Goal: Task Accomplishment & Management: Manage account settings

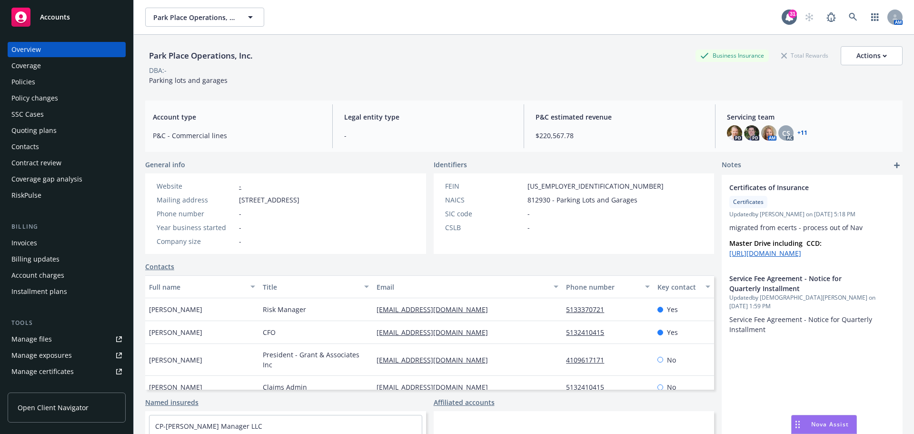
click at [25, 84] on div "Policies" at bounding box center [23, 81] width 24 height 15
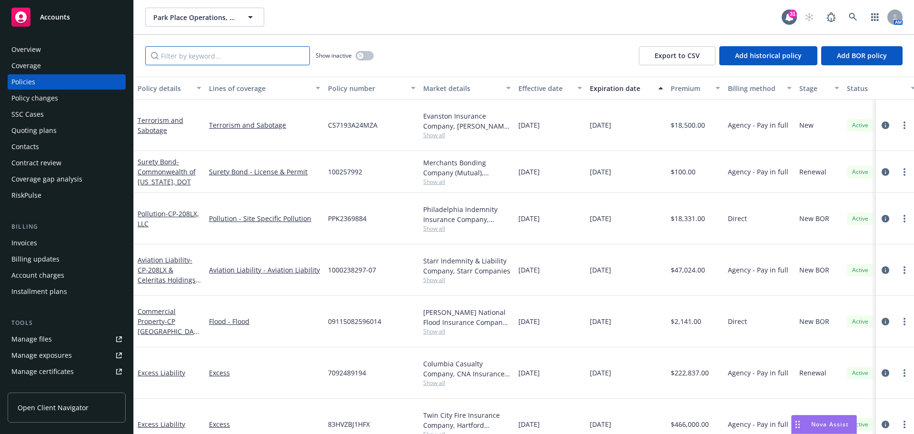
click at [187, 56] on input "Filter by keyword..." at bounding box center [227, 55] width 165 height 19
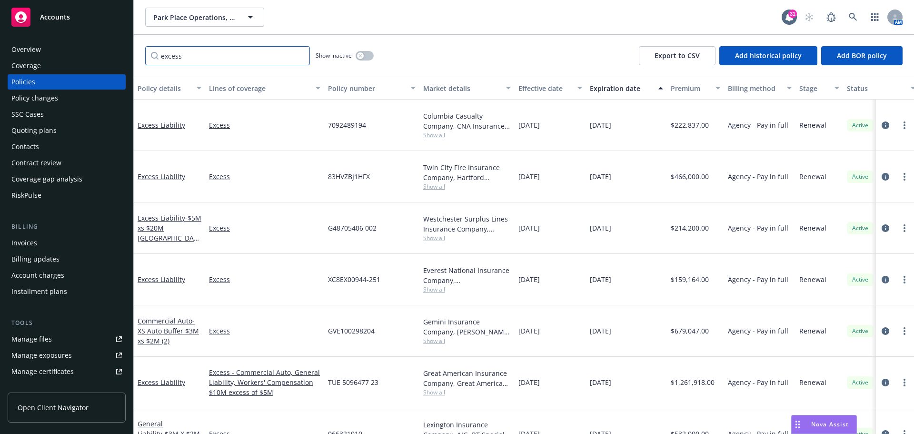
type input "excess"
click at [49, 337] on div "Manage files" at bounding box center [31, 339] width 40 height 15
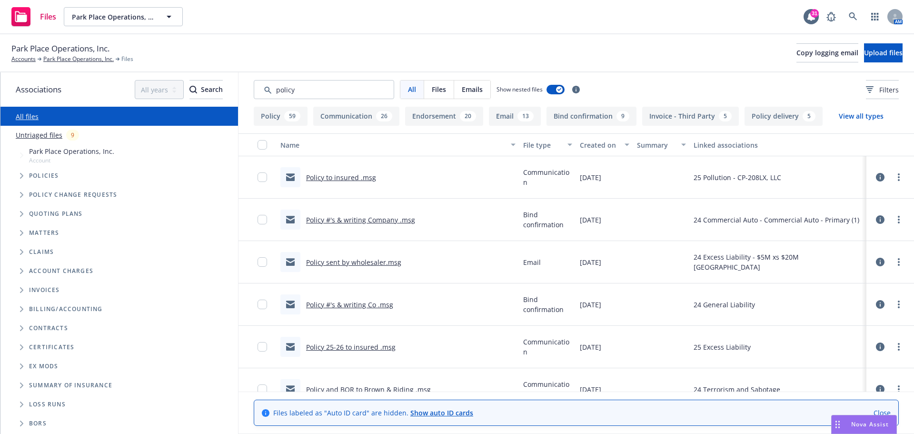
type input "policy"
click at [342, 346] on link "Policy 25-26 to insured .msg" at bounding box center [351, 346] width 90 height 9
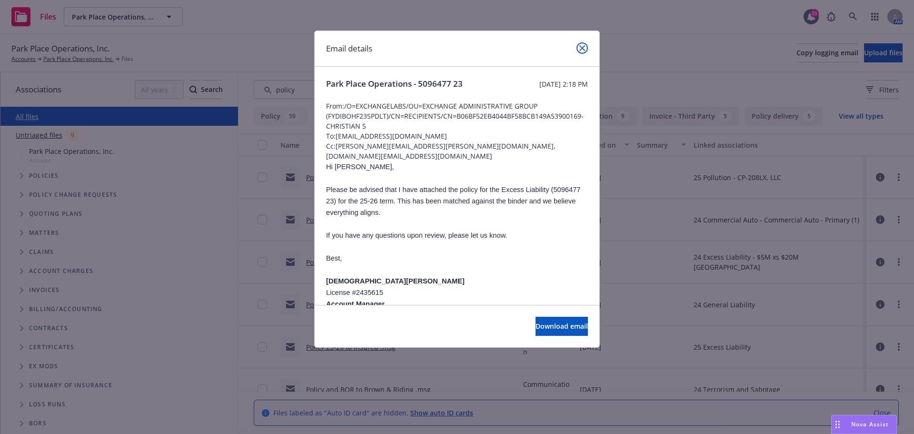
click at [585, 45] on icon "close" at bounding box center [583, 48] width 6 height 6
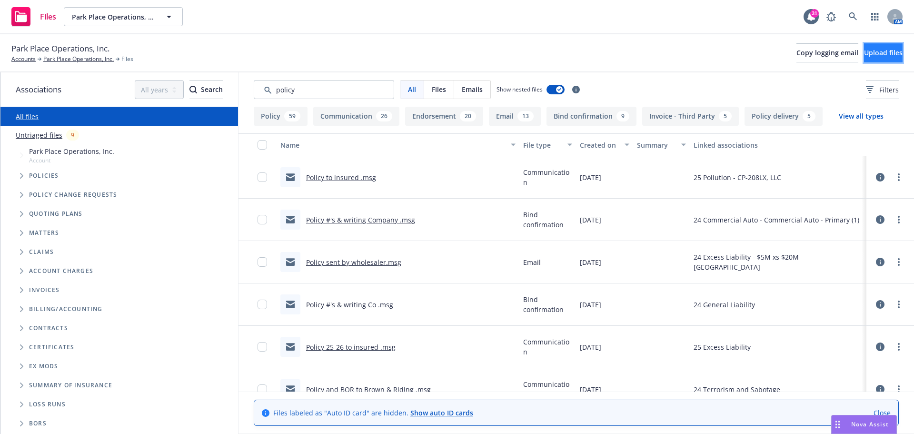
click at [873, 49] on span "Upload files" at bounding box center [883, 52] width 39 height 9
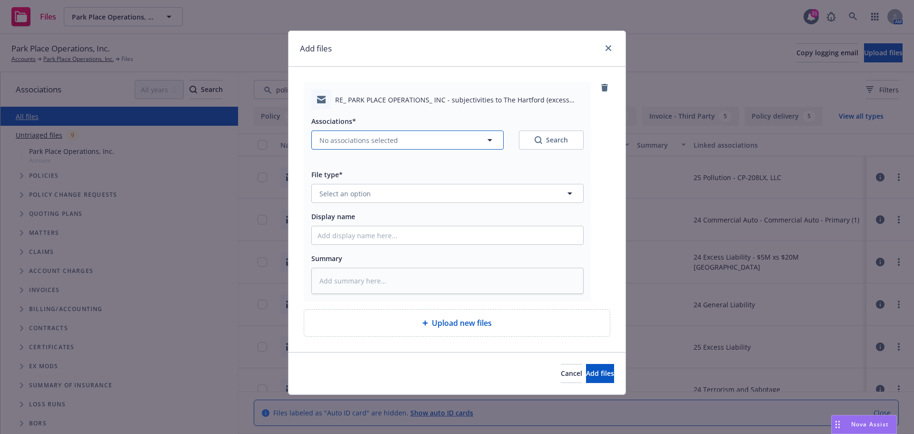
click at [491, 141] on icon "button" at bounding box center [489, 139] width 11 height 11
type textarea "x"
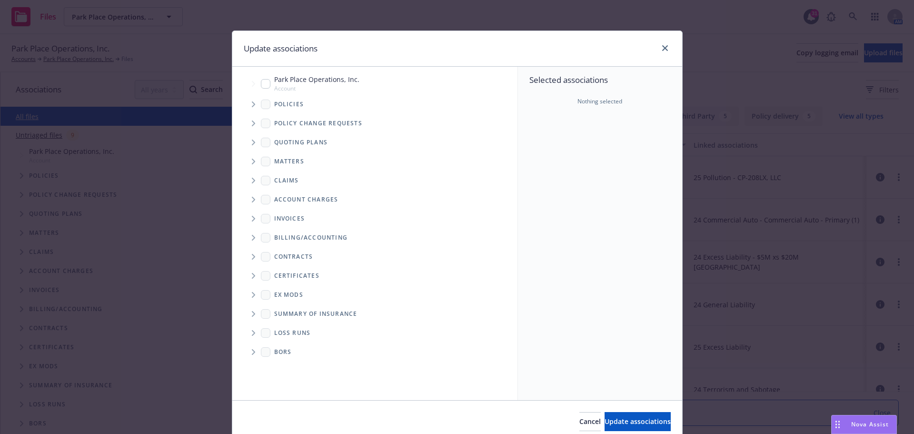
click at [252, 140] on icon "Tree Example" at bounding box center [254, 143] width 4 height 6
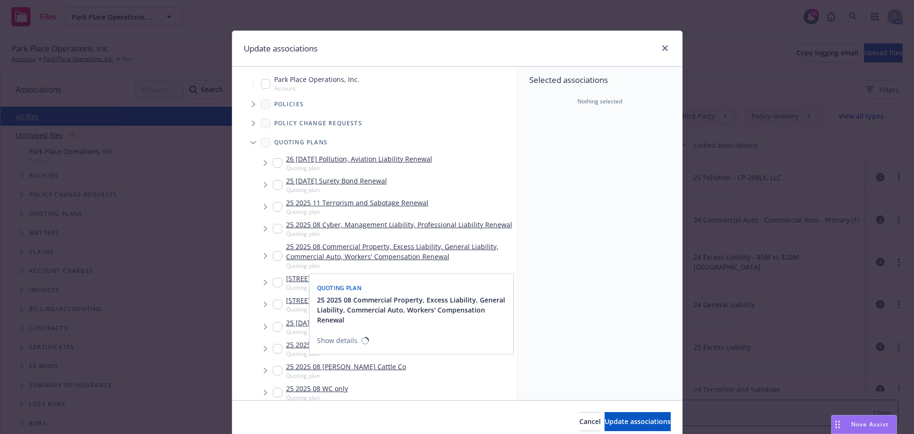
click at [274, 254] on input "Tree Example" at bounding box center [278, 256] width 10 height 10
checkbox input "true"
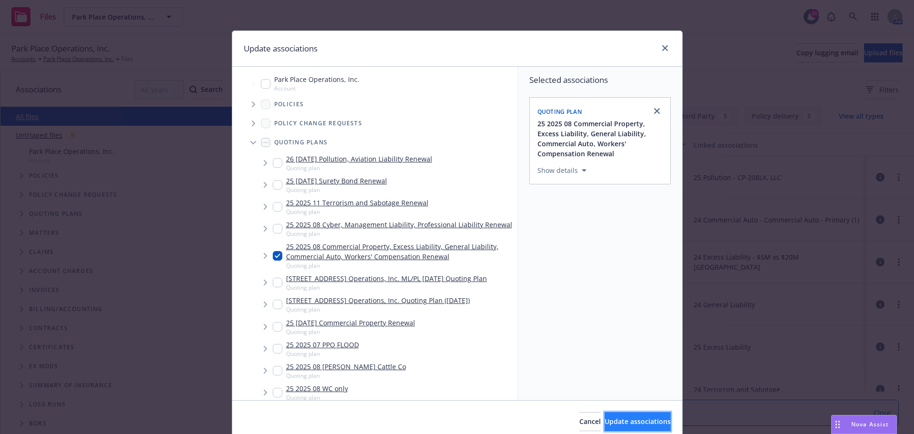
click at [605, 417] on span "Update associations" at bounding box center [638, 421] width 66 height 9
type textarea "x"
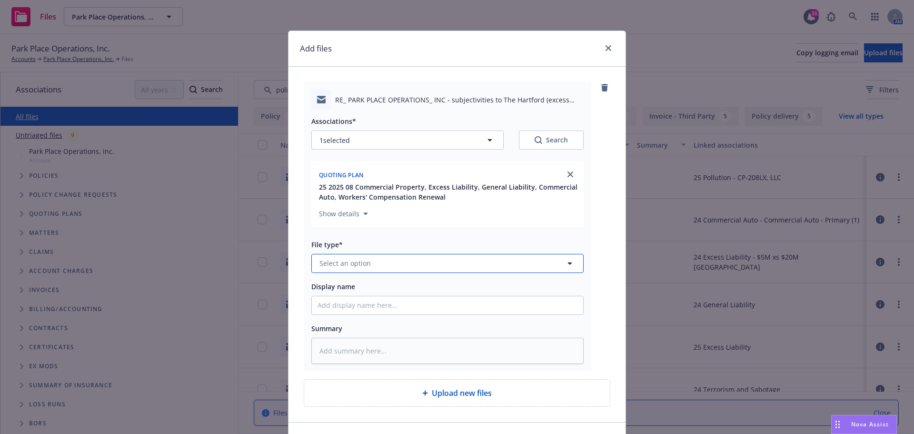
click at [565, 264] on icon "button" at bounding box center [569, 263] width 11 height 11
type input "subje"
click at [429, 232] on div "Subjectivities" at bounding box center [448, 237] width 260 height 14
click at [353, 302] on input "Display name" at bounding box center [447, 305] width 271 height 18
type textarea "x"
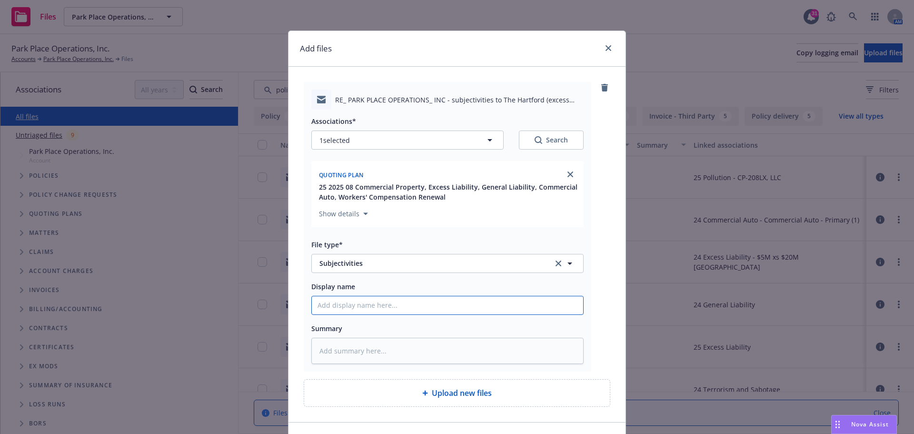
type input "2"
type textarea "x"
type input "20"
type textarea "x"
type input "202"
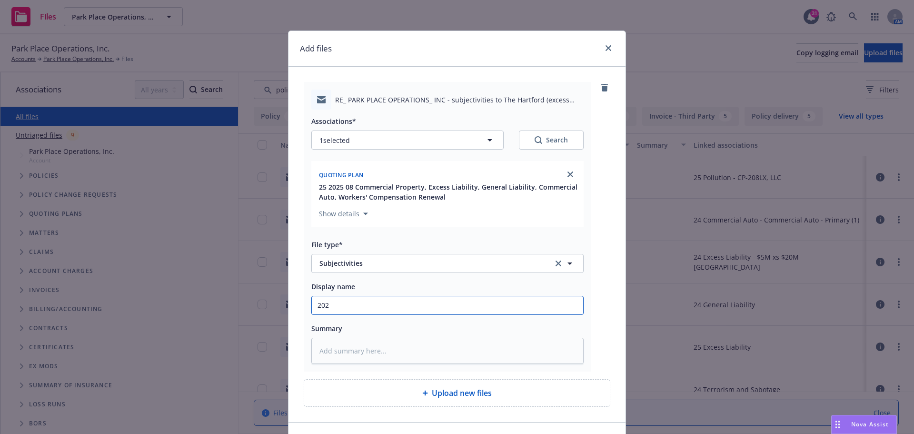
type textarea "x"
type input "2025"
type textarea "x"
type input "2025"
type textarea "x"
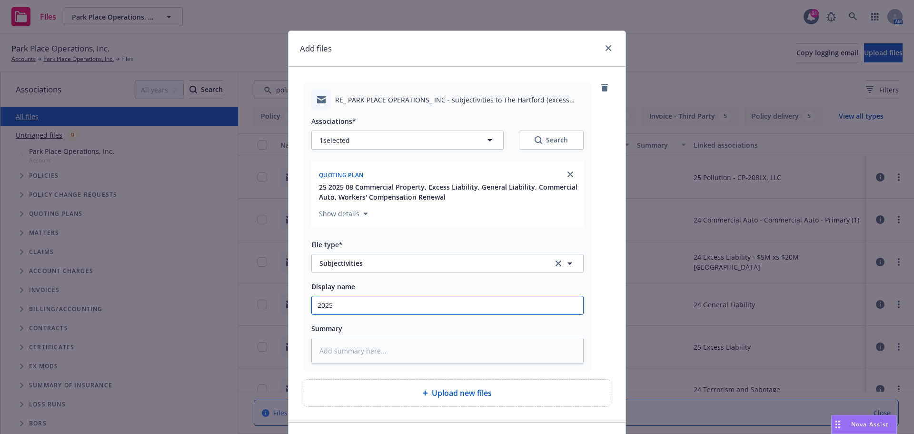
type input "2025 0"
type textarea "x"
type input "2025 08"
type textarea "x"
type input "2025 08"
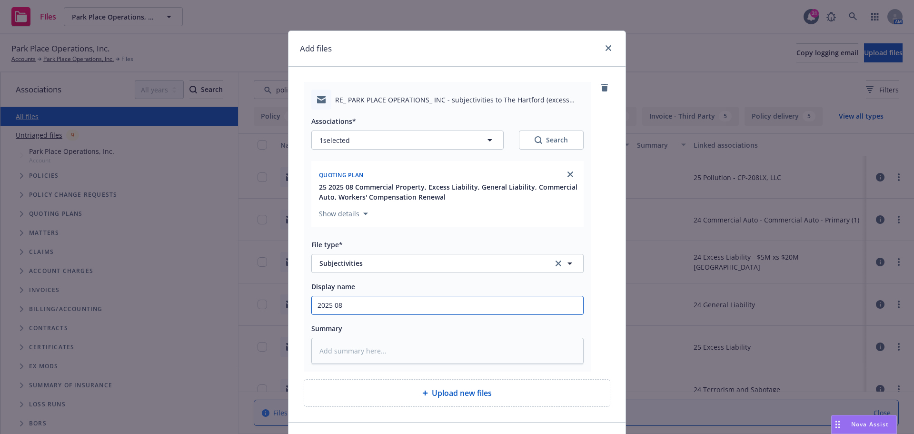
type textarea "x"
type input "2025 08 N"
type textarea "x"
type input "2025 08 Na"
type textarea "x"
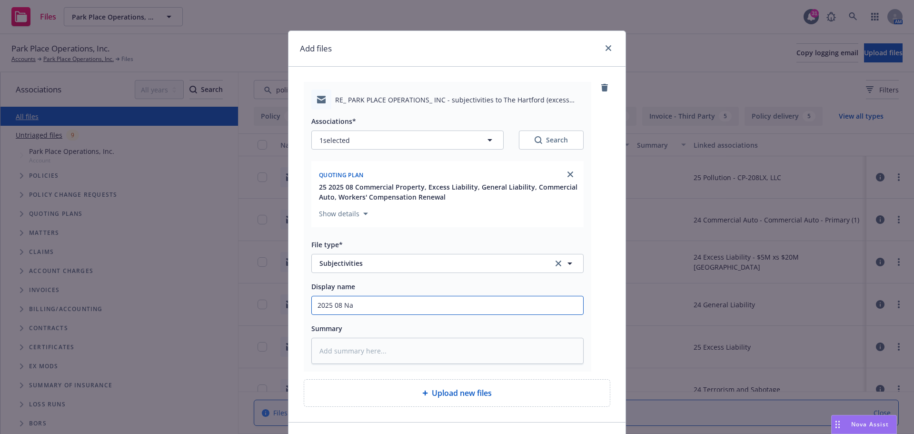
type input "2025 08 Nav"
type textarea "x"
type input "2025 08 Navi"
type textarea "x"
type input "2025 08 Navig"
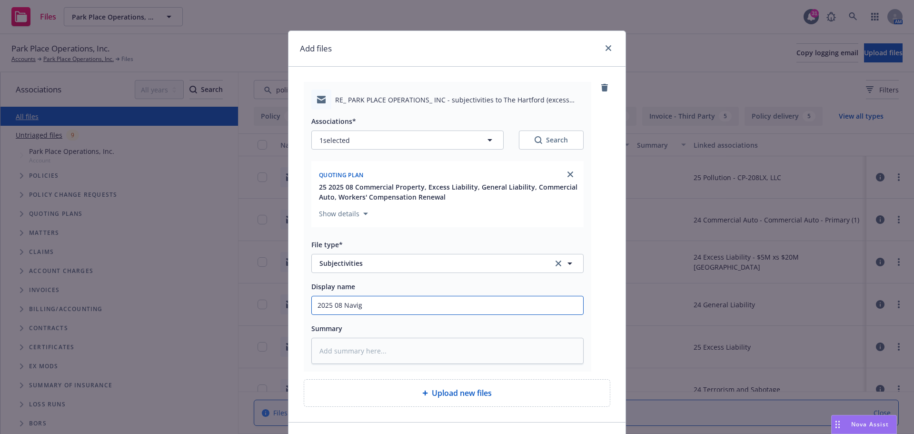
type textarea "x"
type input "2025 08 Naviga"
type textarea "x"
type input "2025 08 Navigat"
type textarea "x"
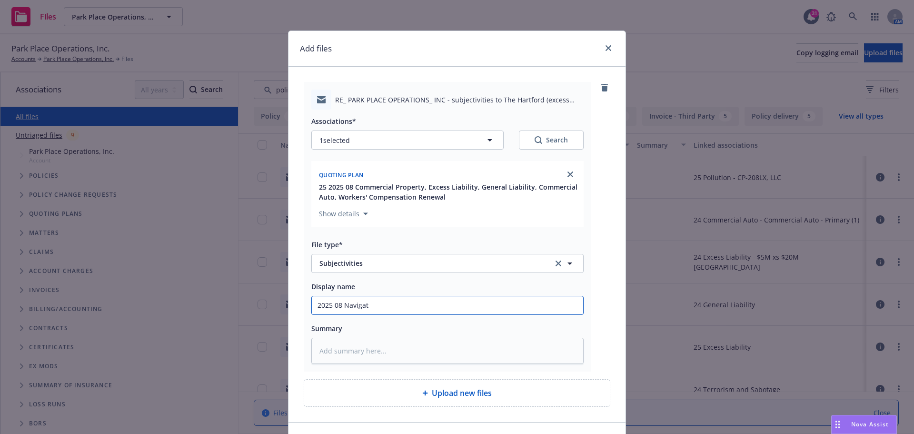
type input "2025 08 Navigato"
type textarea "x"
type input "2025 08 Navigator"
type textarea "x"
type input "2025 08 Navigators"
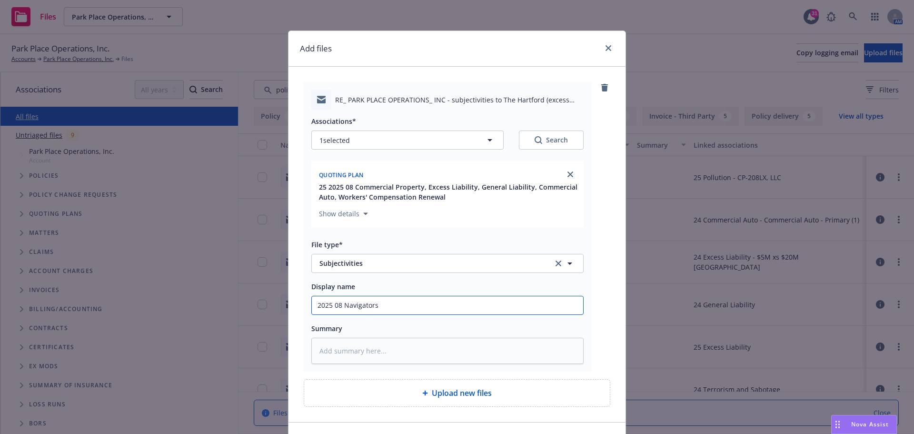
type textarea "x"
type input "2025 08 Navigators"
type textarea "x"
type input "2025 08 Navigators ("
type textarea "x"
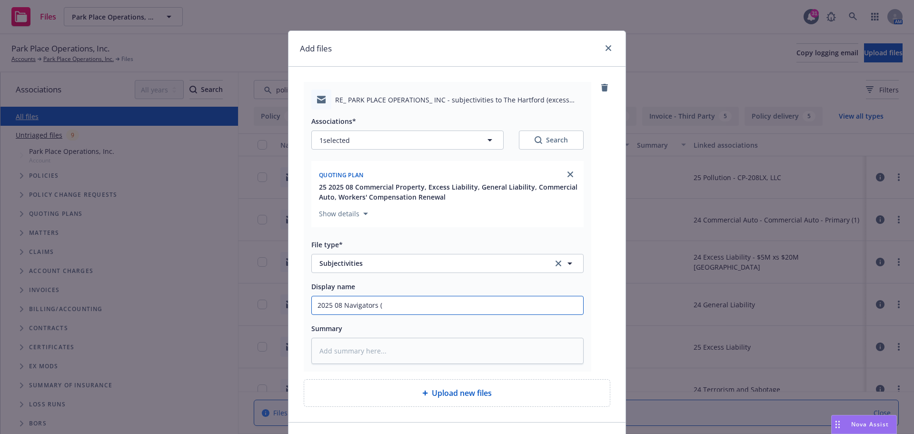
type input "2025 08 Navigators (H"
type textarea "x"
type input "2025 08 Navigators (Ha"
type textarea "x"
type input "2025 08 Navigators (Har"
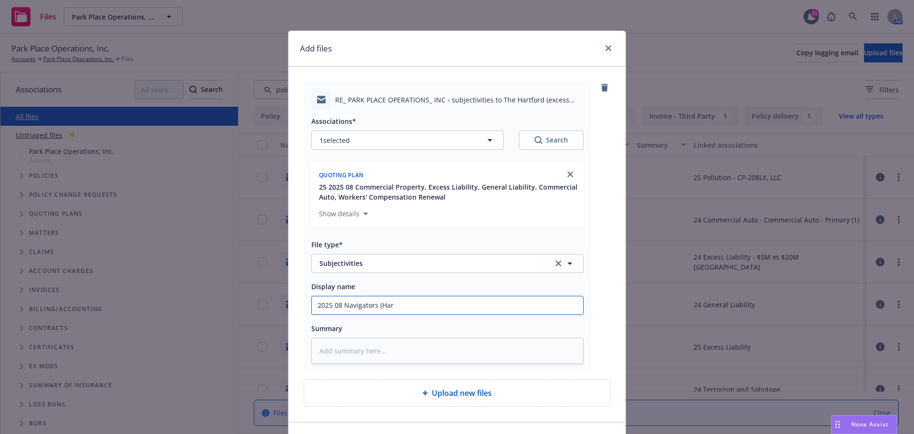
type textarea "x"
type input "2025 08 Navigators ([PERSON_NAME]"
type textarea "x"
type input "2025 08 Navigators (Hartf"
type textarea "x"
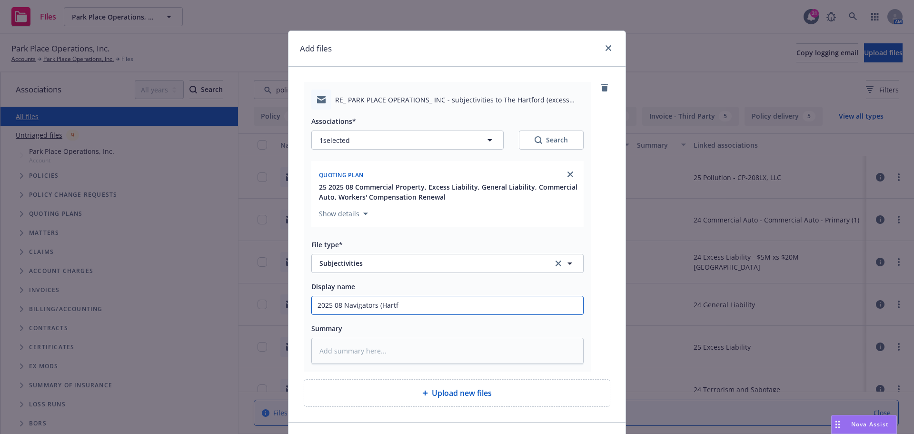
type input "2025 08 Navigators (Hartfo"
type textarea "x"
type input "2025 08 Navigators (Hartfor"
type textarea "x"
type input "2025 08 Navigators ([GEOGRAPHIC_DATA]"
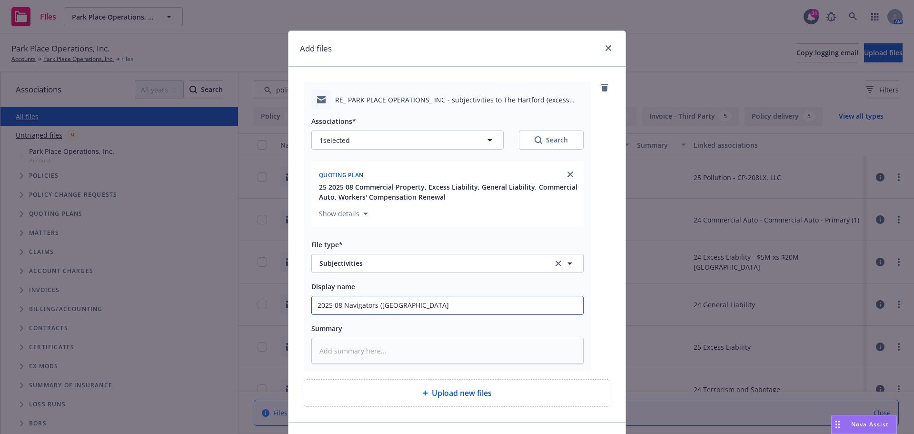
type textarea "x"
type input "2025 08 Navigators ([GEOGRAPHIC_DATA])"
type textarea "x"
type input "2025 08 Navigators ([GEOGRAPHIC_DATA])"
type textarea "x"
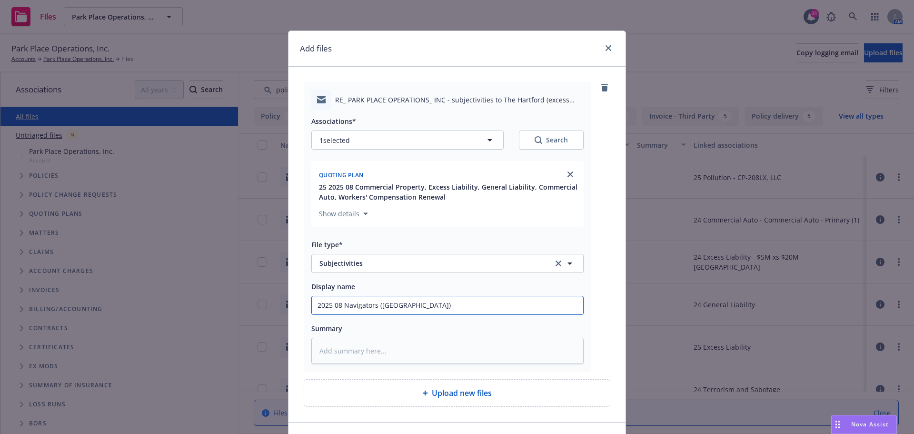
type input "2025 08 Navigators ([GEOGRAPHIC_DATA]) e"
type textarea "x"
type input "2025 08 Navigators ([GEOGRAPHIC_DATA]) ex"
type textarea "x"
type input "2025 08 Navigators ([GEOGRAPHIC_DATA]) exc"
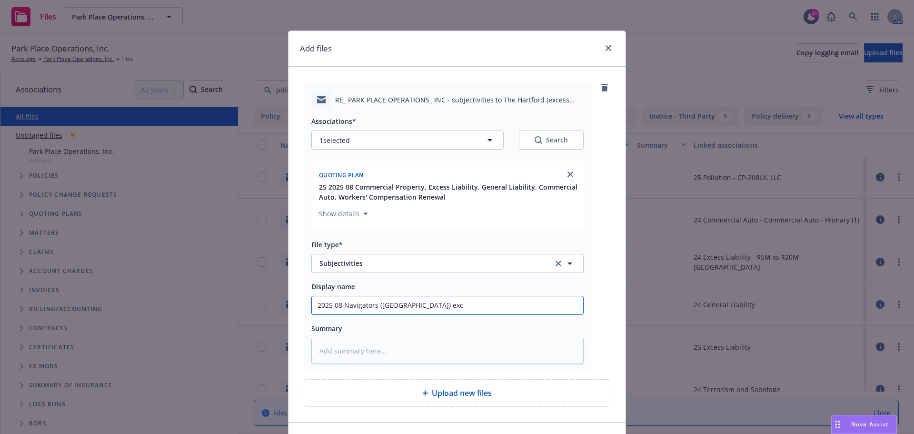
type textarea "x"
type input "2025 08 Navigators ([GEOGRAPHIC_DATA]) exce"
type textarea "x"
type input "2025 08 Navigators ([GEOGRAPHIC_DATA]) exces"
type textarea "x"
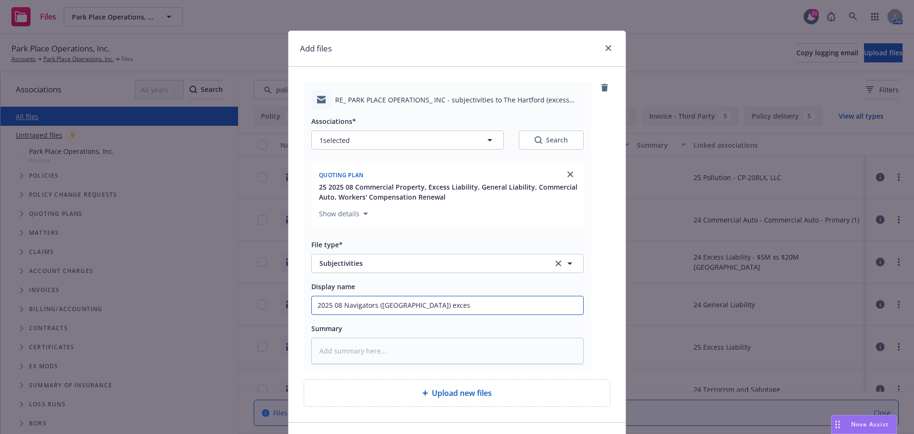
type input "2025 08 Navigators ([GEOGRAPHIC_DATA]) excess"
type textarea "x"
type input "2025 08 Navigators ([GEOGRAPHIC_DATA]) excess"
type textarea "x"
type input "2025 08 Navigators ([GEOGRAPHIC_DATA]) excess s"
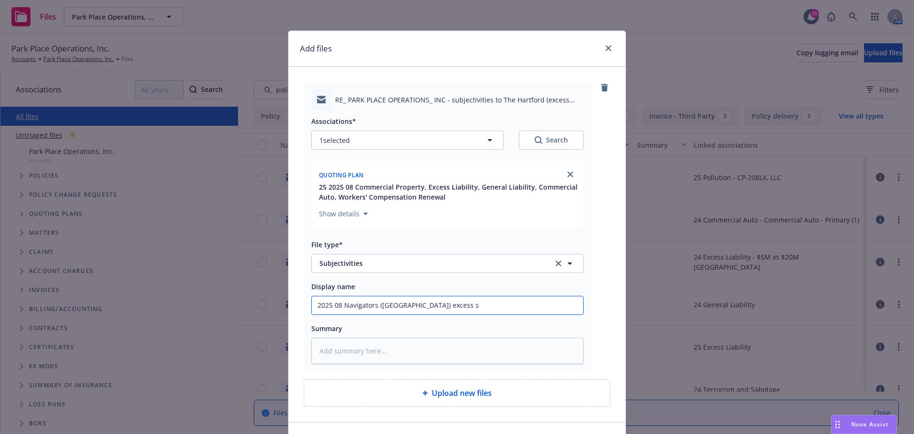
type textarea "x"
type input "2025 08 Navigators ([GEOGRAPHIC_DATA]) excess su"
type textarea "x"
type input "2025 08 Navigators ([GEOGRAPHIC_DATA]) excess sub"
type textarea "x"
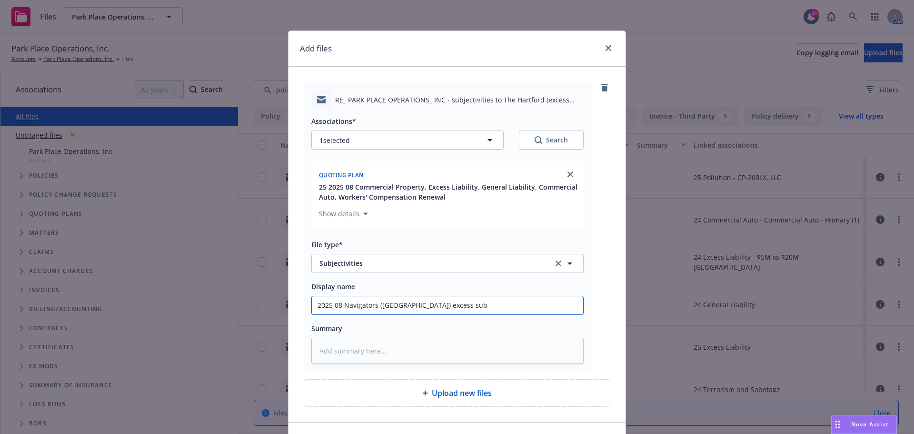
type input "2025 08 Navigators ([GEOGRAPHIC_DATA]) excess subj"
type textarea "x"
type input "2025 08 Navigators ([GEOGRAPHIC_DATA]) excess subje"
type textarea "x"
type input "2025 08 Navigators ([GEOGRAPHIC_DATA]) excess subjec"
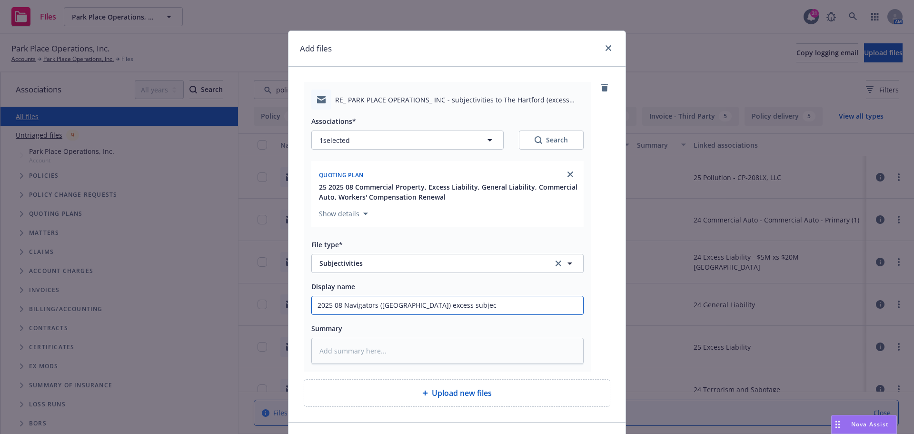
type textarea "x"
type input "2025 08 Navigators ([GEOGRAPHIC_DATA]) excess subject"
type textarea "x"
type input "2025 08 Navigators ([GEOGRAPHIC_DATA]) excess subjecti"
type textarea "x"
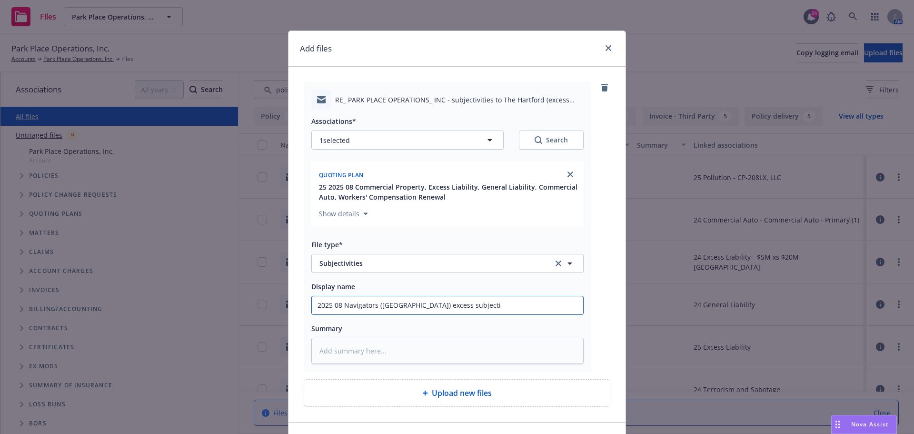
type input "2025 08 Navigators ([GEOGRAPHIC_DATA]) excess subjectiv"
type textarea "x"
type input "2025 08 Navigators ([GEOGRAPHIC_DATA]) excess subjectivi"
type textarea "x"
type input "2025 08 Navigators ([GEOGRAPHIC_DATA]) excess subjectivit"
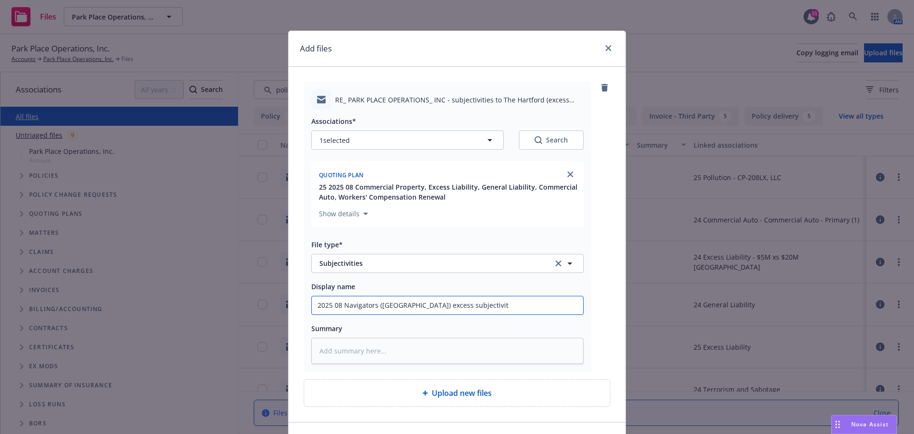
type textarea "x"
type input "2025 08 Navigators ([GEOGRAPHIC_DATA]) excess subjectiviti"
type textarea "x"
type input "2025 08 Navigators ([GEOGRAPHIC_DATA]) excess subjectivitie"
type textarea "x"
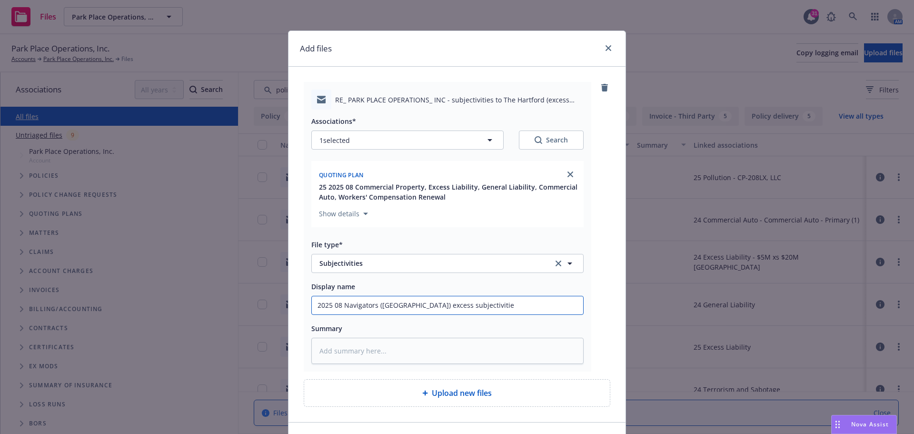
type input "2025 08 Navigators ([GEOGRAPHIC_DATA]) excess subjectivities"
type textarea "x"
type input "2025 08 Navigators ([GEOGRAPHIC_DATA]) excess subjectivities"
type textarea "x"
type input "2025 08 Navigators ([GEOGRAPHIC_DATA]) excess subjectivities t"
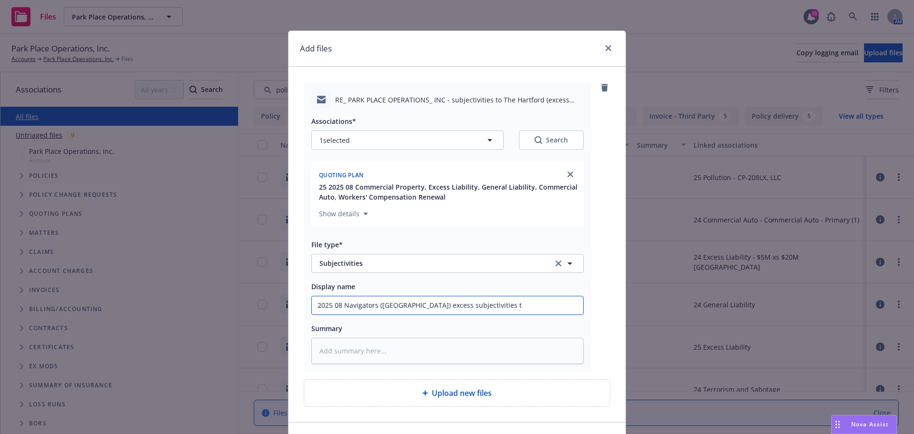
type textarea "x"
type input "2025 08 Navigators ([GEOGRAPHIC_DATA]) excess subjectivities to"
type textarea "x"
type input "2025 08 Navigators ([GEOGRAPHIC_DATA]) excess subjectivities to"
type textarea "x"
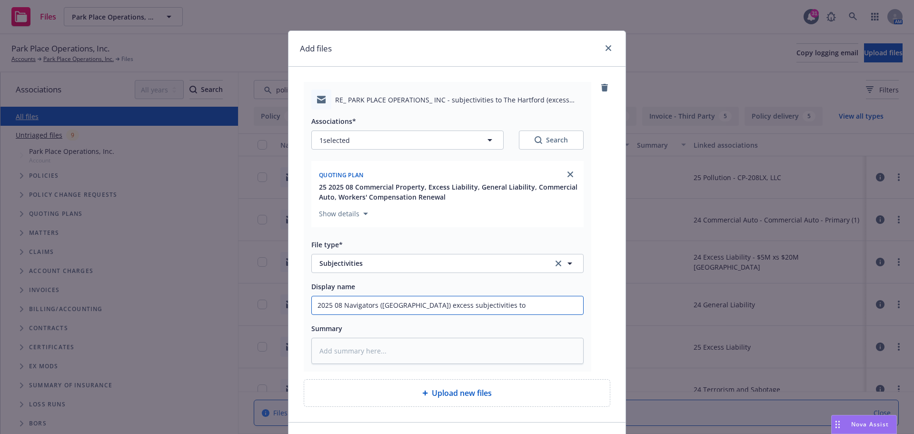
type input "2025 08 Navigators ([GEOGRAPHIC_DATA]) excess subjectivities to U"
type textarea "x"
drag, startPoint x: 313, startPoint y: 309, endPoint x: 522, endPoint y: 284, distance: 210.6
click at [522, 284] on div "Display name 2025 08 Navigators ([GEOGRAPHIC_DATA]) excess subjectivities to [G…" at bounding box center [447, 298] width 272 height 34
type input "2025 08 Navigators ([GEOGRAPHIC_DATA]) excess subjectivities to [GEOGRAPHIC_DAT…"
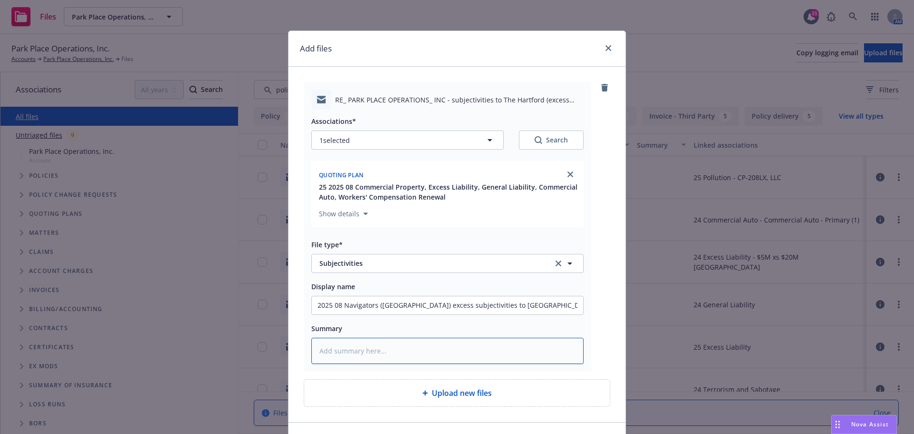
click at [329, 348] on textarea at bounding box center [447, 351] width 272 height 26
paste textarea "2025 08 Navigators ([GEOGRAPHIC_DATA]) excess subjectivities to [GEOGRAPHIC_DAT…"
type textarea "x"
type textarea "2025 08 Navigators ([GEOGRAPHIC_DATA]) excess subjectivities to [GEOGRAPHIC_DAT…"
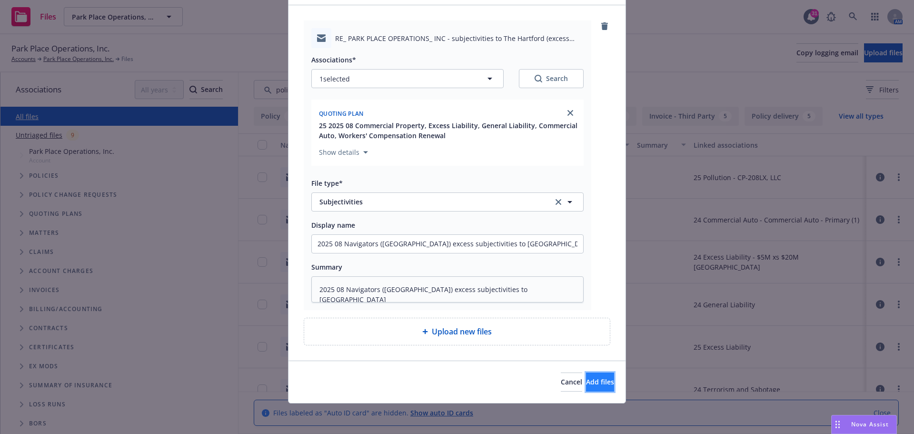
click at [586, 383] on span "Add files" at bounding box center [600, 381] width 28 height 9
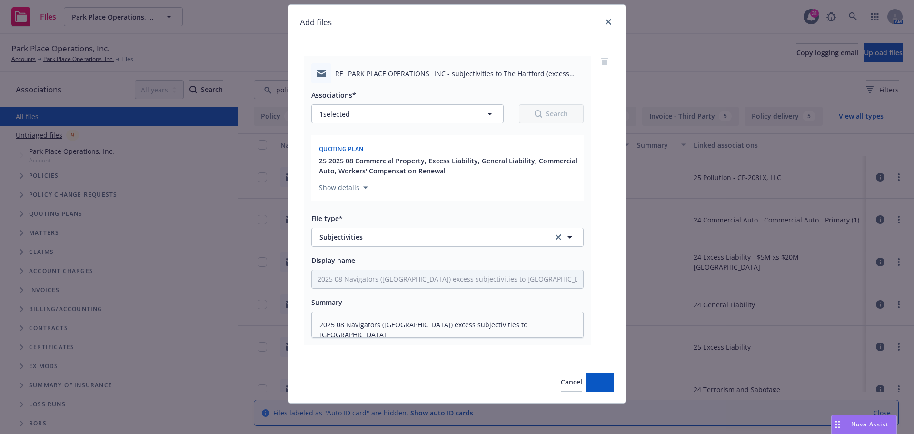
scroll to position [26, 0]
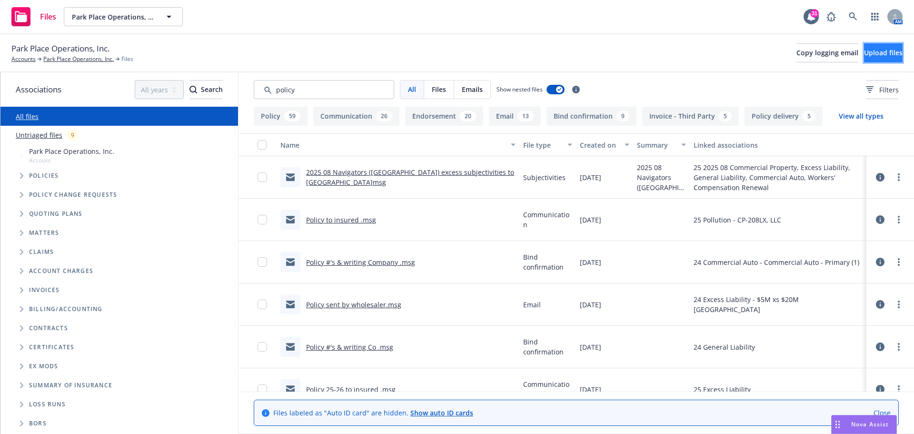
click at [864, 57] on button "Upload files" at bounding box center [883, 52] width 39 height 19
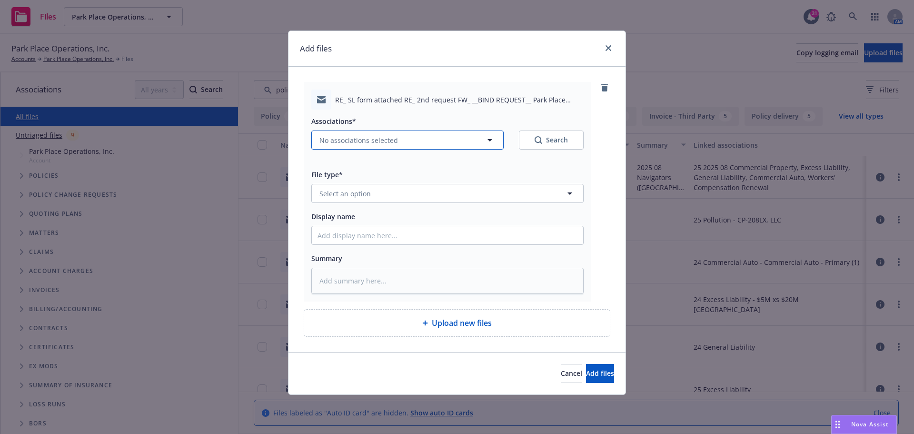
click at [491, 141] on icon "button" at bounding box center [490, 140] width 5 height 2
type textarea "x"
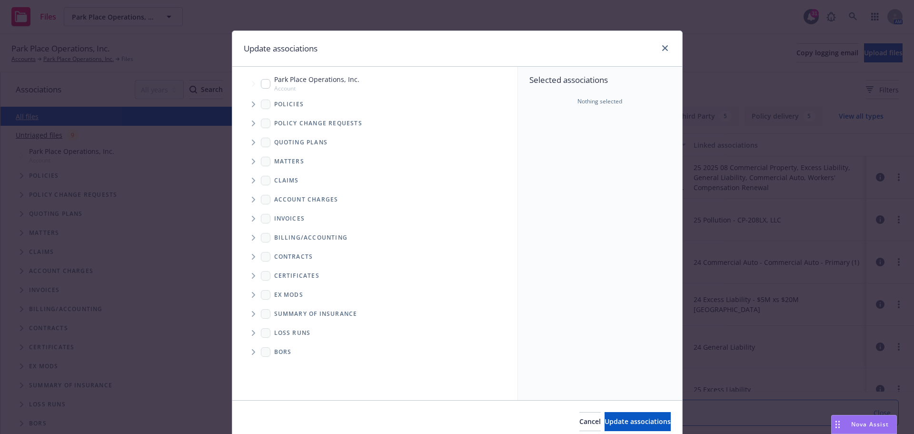
click at [252, 143] on icon "Tree Example" at bounding box center [253, 143] width 3 height 6
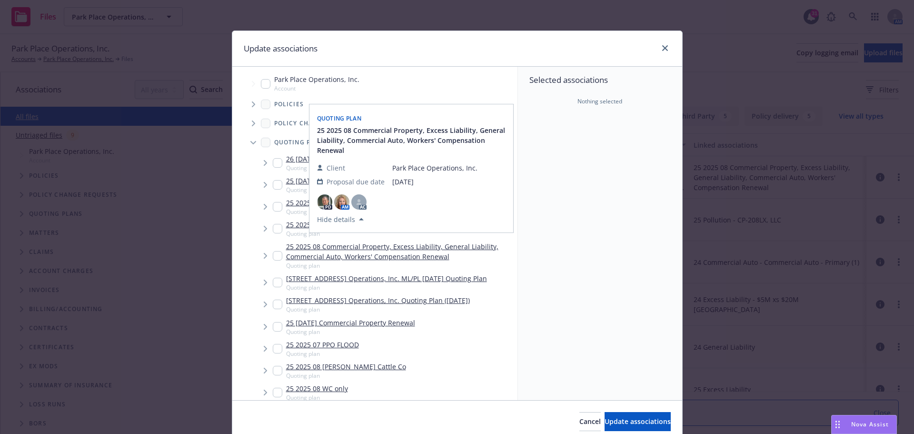
click at [274, 253] on input "Tree Example" at bounding box center [278, 256] width 10 height 10
checkbox input "true"
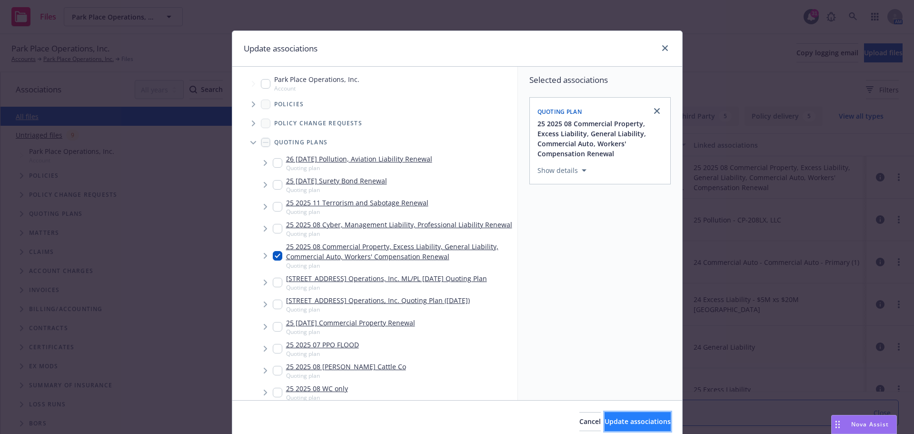
click at [605, 425] on span "Update associations" at bounding box center [638, 421] width 66 height 9
type textarea "x"
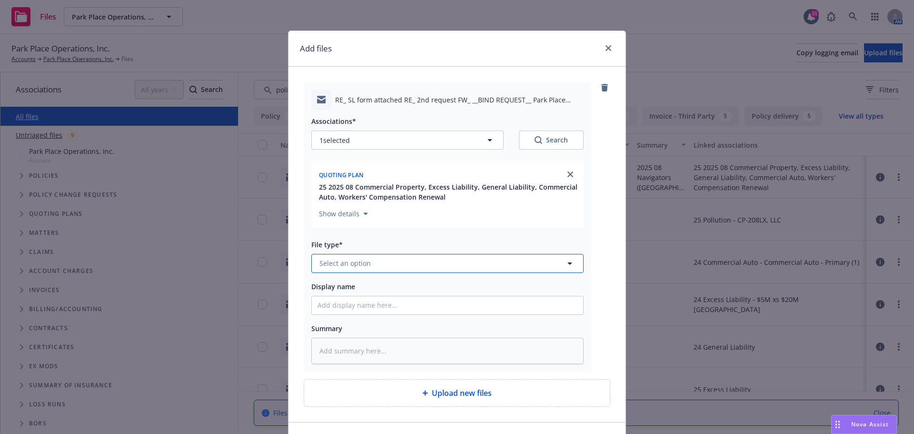
click at [568, 263] on icon "button" at bounding box center [570, 263] width 5 height 2
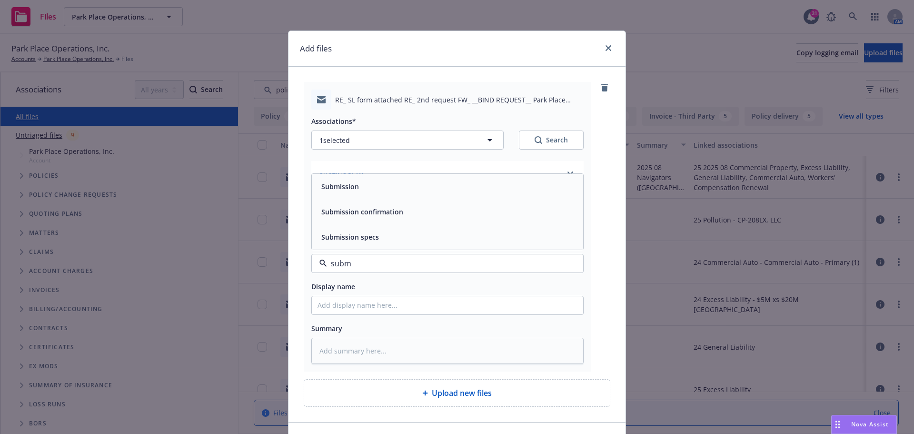
type input "subme"
type textarea "x"
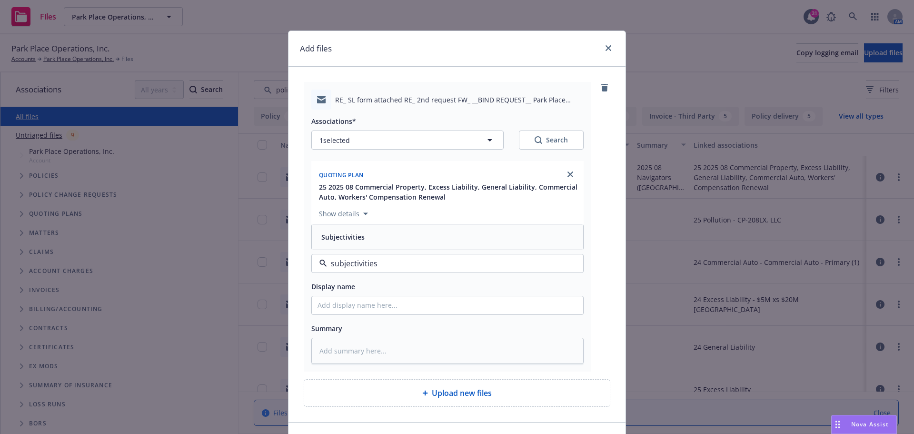
type input "subjectivities"
click at [341, 303] on input "Display name" at bounding box center [447, 305] width 271 height 18
type textarea "x"
type input "2"
type textarea "x"
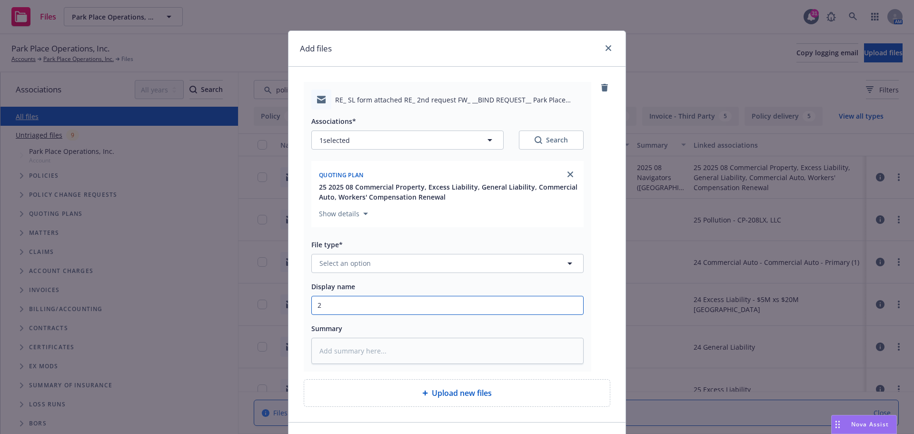
type input "20"
type textarea "x"
type input "202"
type textarea "x"
type input "2025"
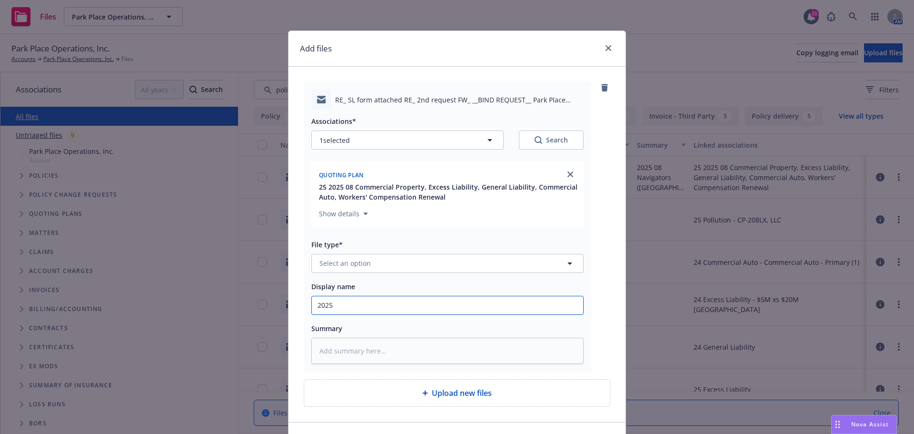
type textarea "x"
type input "2025"
type textarea "x"
type input "2025 0"
type textarea "x"
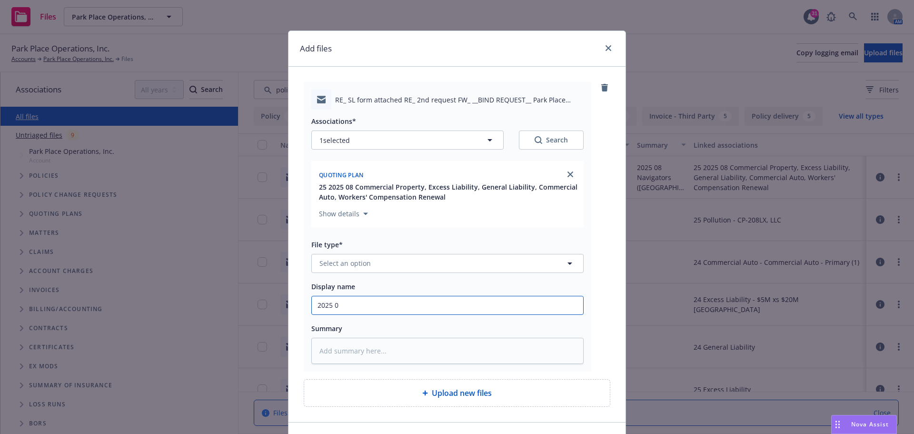
type input "2025 08"
type textarea "x"
type input "2025 08"
type textarea "x"
type input "2025 08 E"
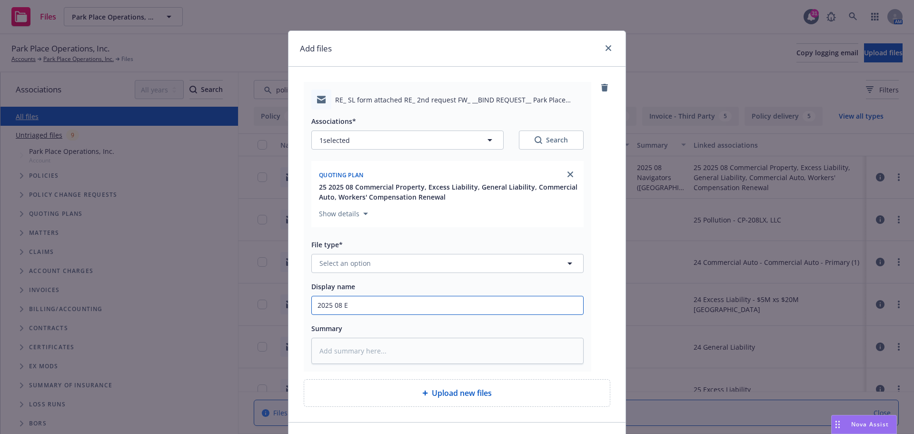
type textarea "x"
type input "2025 08 Ev"
type textarea "x"
type input "2025 08 Eve"
type textarea "x"
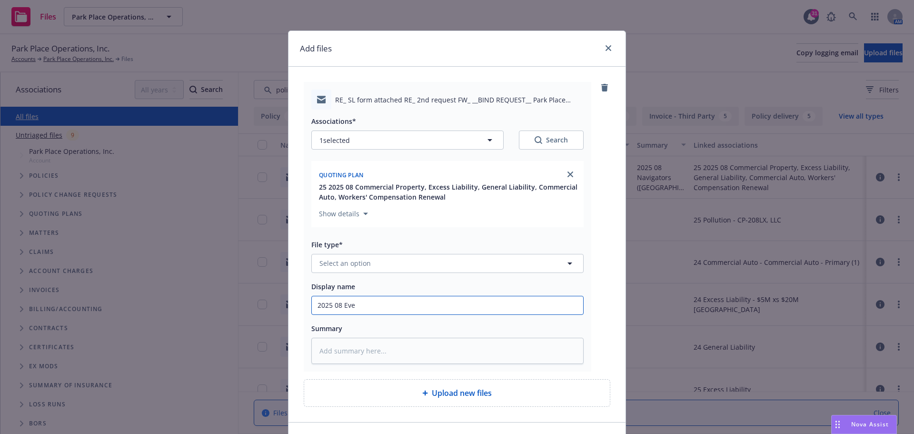
type input "2025 08 Ever"
type textarea "x"
type input "2025 08 Evere"
type textarea "x"
type input "2025 08 Everes"
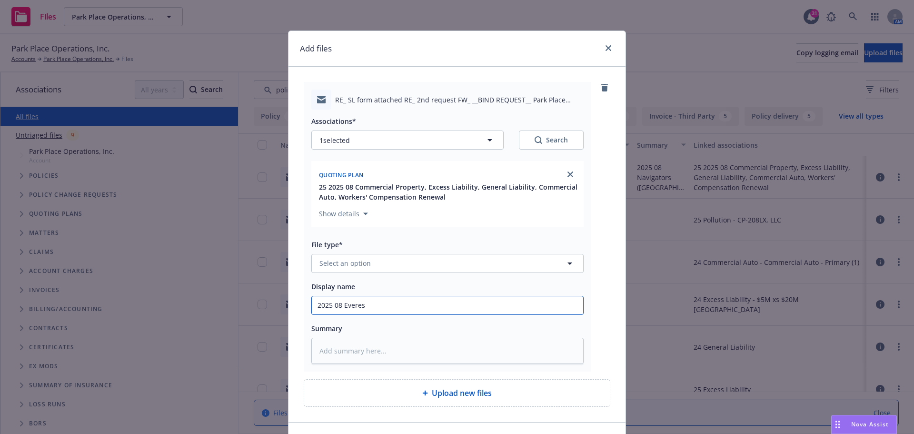
type textarea "x"
type input "2025 08 Everest"
type textarea "x"
type input "2025 08 Everest"
type textarea "x"
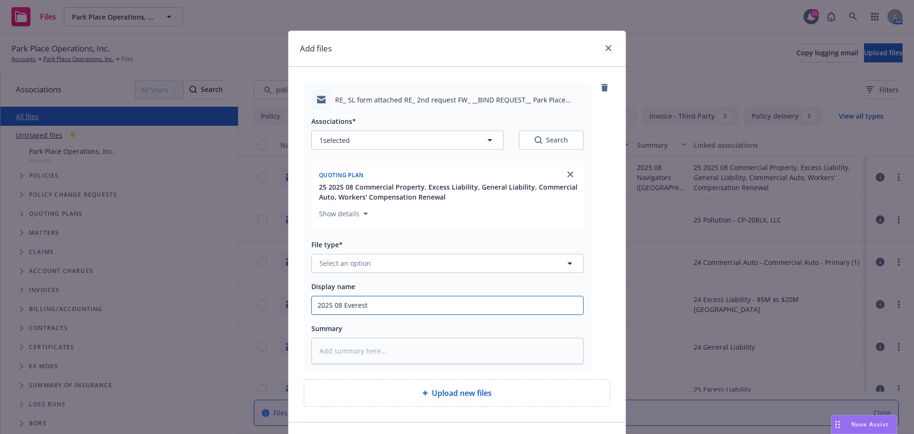
type input "2025 08 Everest E"
type textarea "x"
type input "2025 08 Everest Ex"
type textarea "x"
type input "2025 08 Everest Exc"
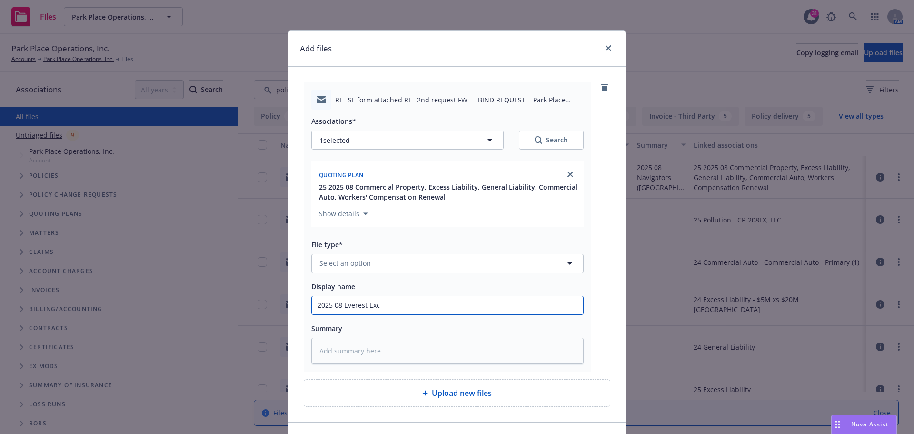
type textarea "x"
type input "2025 08 Everest Exce"
type textarea "x"
type input "2025 08 Everest Exces"
type textarea "x"
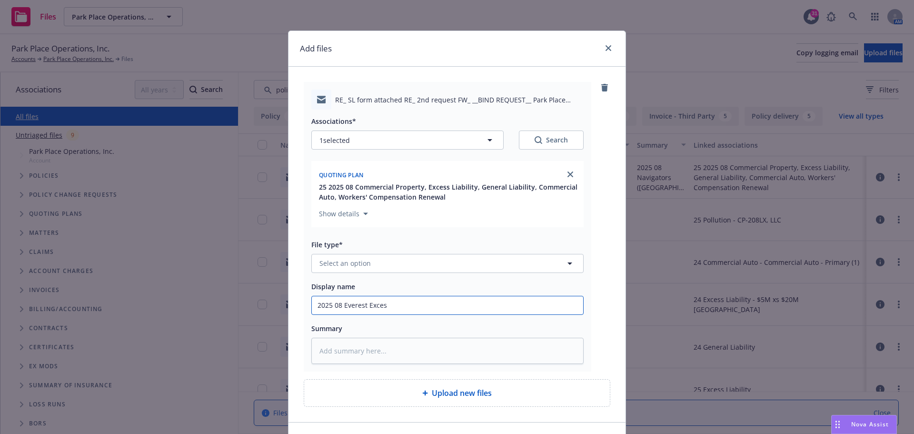
type input "2025 08 Everest Excess"
type textarea "x"
type input "2025 08 Everest Excess"
type textarea "x"
type input "2025 08 Everest Excess -"
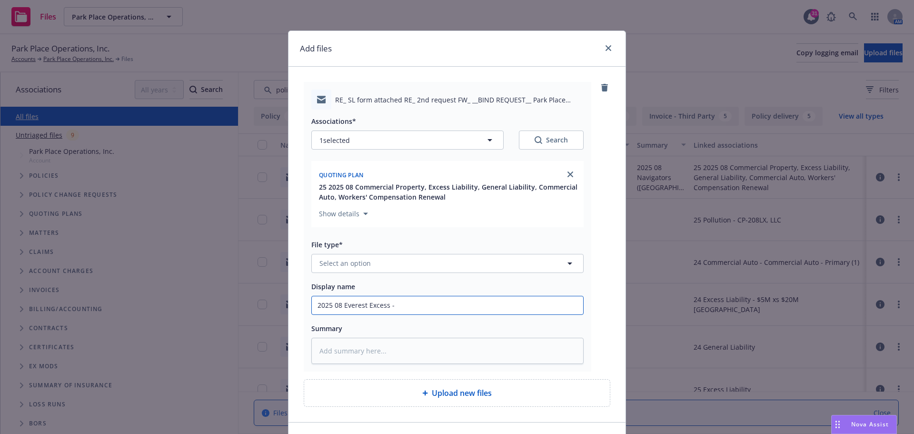
type textarea "x"
type input "2025 08 Everest Excess -"
type textarea "x"
type input "2025 08 Everest Excess - s"
type textarea "x"
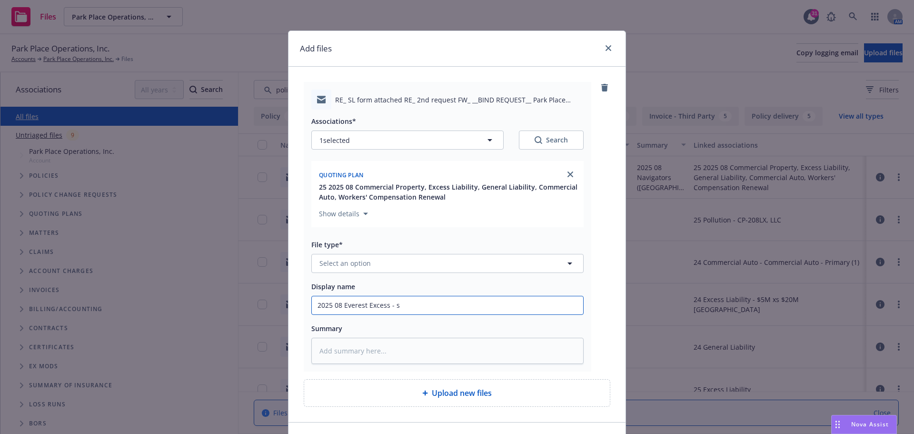
type input "2025 08 Everest Excess - su"
type textarea "x"
type input "2025 08 Everest Excess - sub"
type textarea "x"
type input "2025 08 Everest Excess - subj"
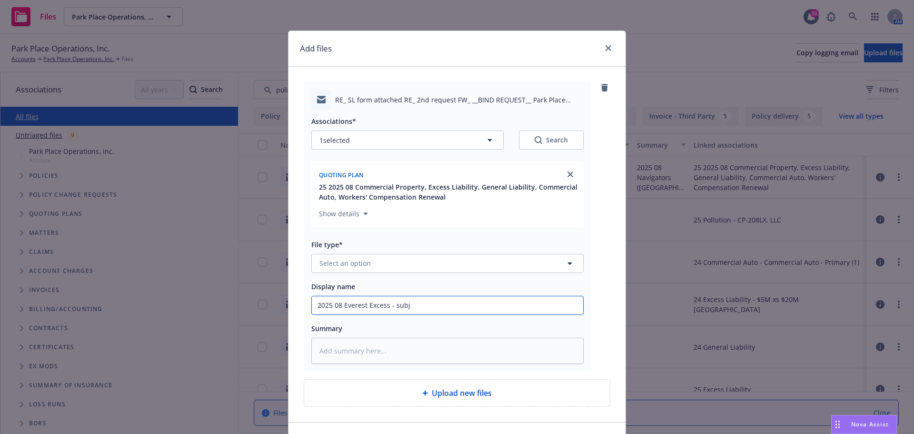
type textarea "x"
type input "2025 08 Everest Excess - subje"
type textarea "x"
type input "2025 08 Everest Excess - subjec"
type textarea "x"
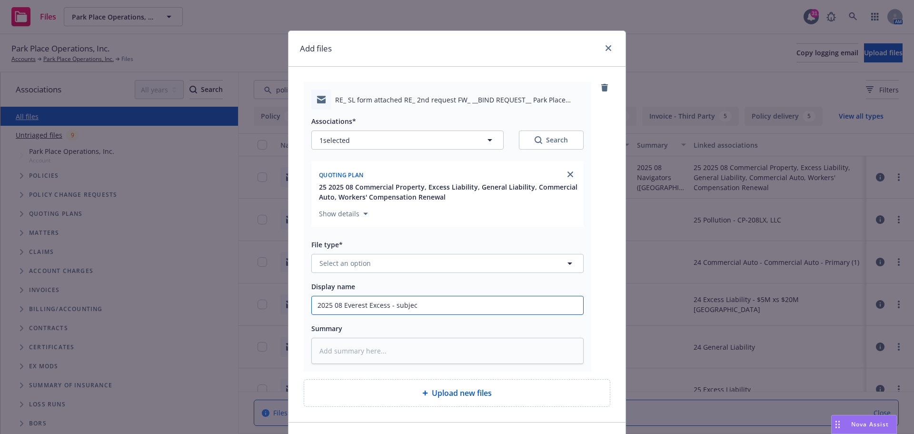
type input "2025 08 Everest Excess - subject"
type textarea "x"
type input "2025 08 Everest Excess - subjecti"
type textarea "x"
type input "2025 08 Everest Excess - subjectiv"
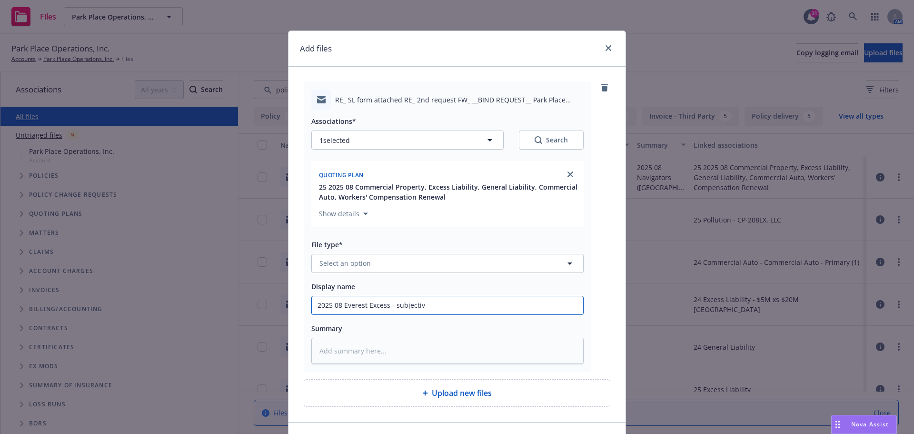
type textarea "x"
type input "2025 08 Everest Excess - subjectivi"
type textarea "x"
type input "2025 08 Everest Excess - subjectivit"
type textarea "x"
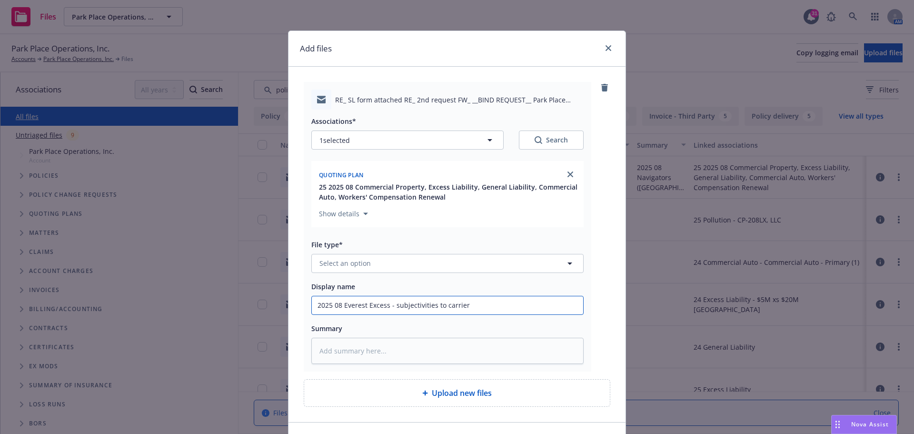
drag, startPoint x: 316, startPoint y: 305, endPoint x: 481, endPoint y: 303, distance: 165.3
click at [481, 303] on input "2025 08 Everest Excess - subjectivities to carrier" at bounding box center [447, 305] width 271 height 18
click at [341, 352] on textarea at bounding box center [447, 351] width 272 height 26
paste textarea "2025 08 Everest Excess - subjectivities to carrier"
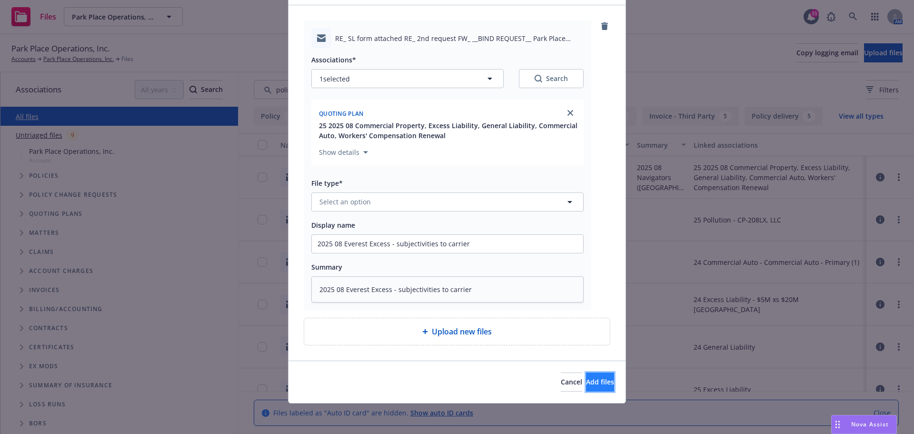
click at [586, 378] on span "Add files" at bounding box center [600, 381] width 28 height 9
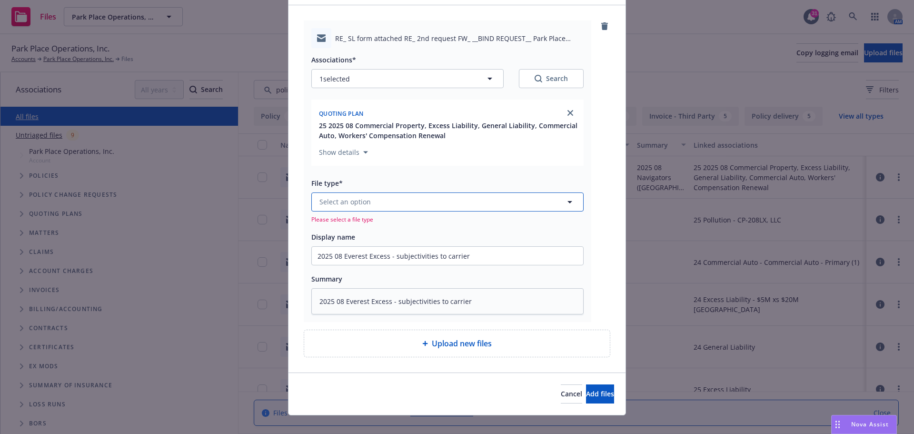
click at [568, 201] on icon "button" at bounding box center [570, 202] width 5 height 2
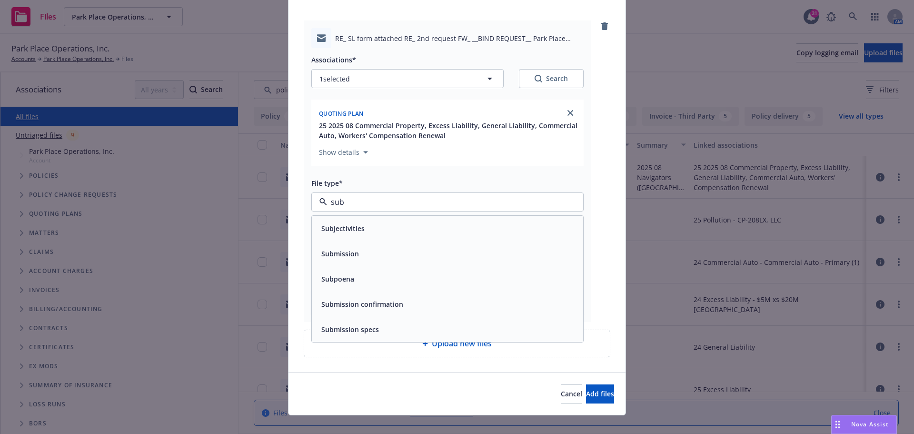
click at [472, 231] on div "Subjectivities" at bounding box center [448, 228] width 260 height 14
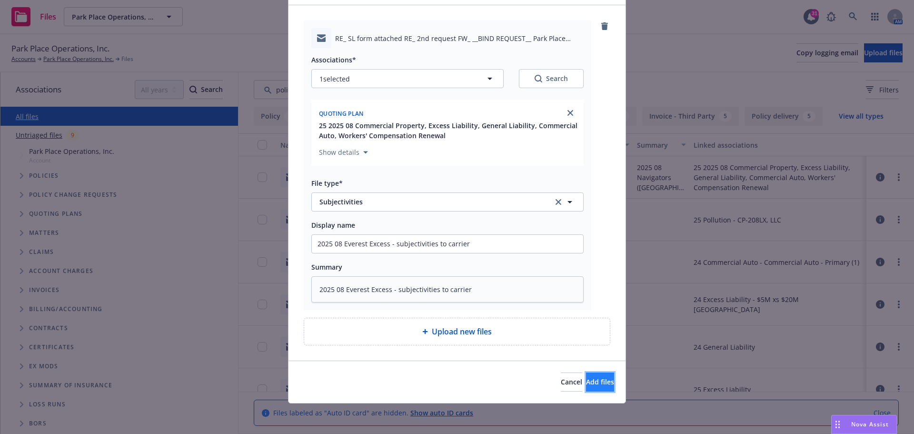
click at [586, 382] on span "Add files" at bounding box center [600, 381] width 28 height 9
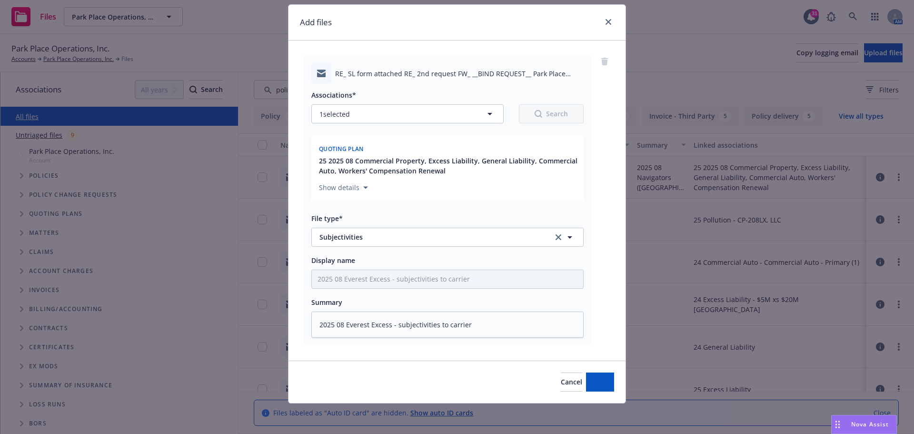
scroll to position [26, 0]
